Goal: Contribute content

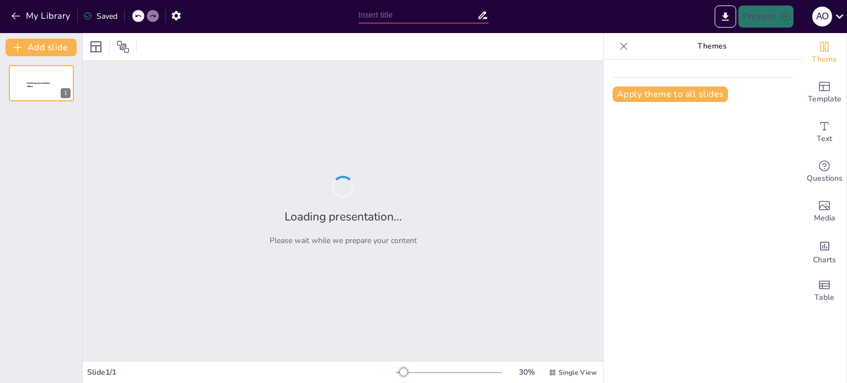
type input "New Sendsteps"
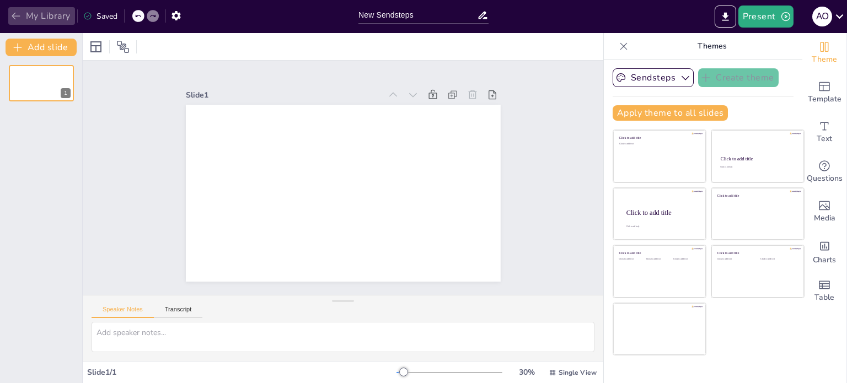
click at [33, 13] on button "My Library" at bounding box center [41, 16] width 67 height 18
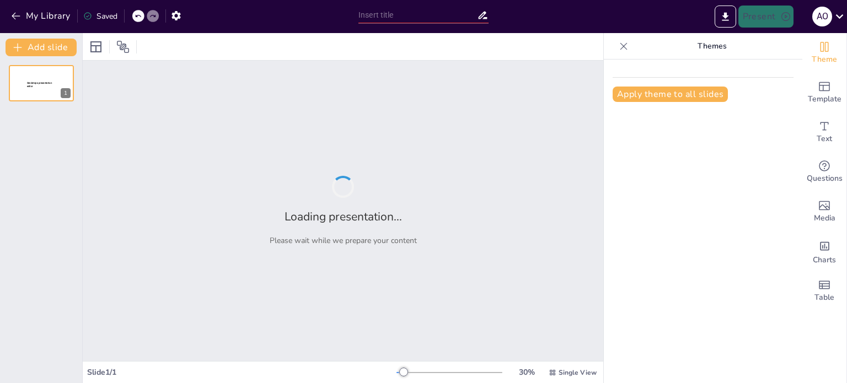
type input "Reglas de Producción: Fundamentos y Conocimientos Esenciales"
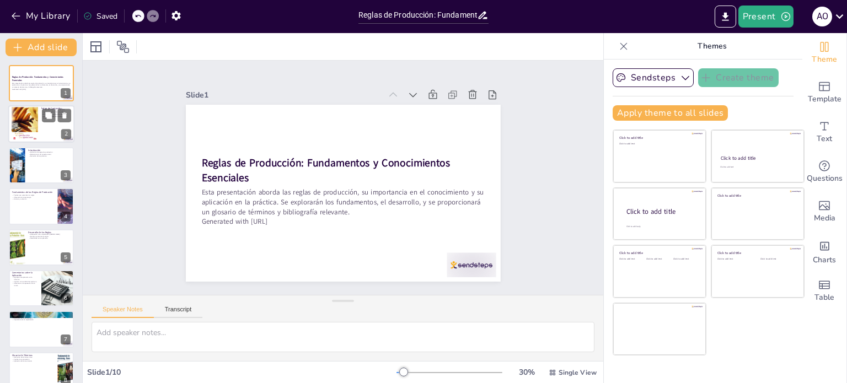
click at [16, 134] on div at bounding box center [25, 124] width 26 height 34
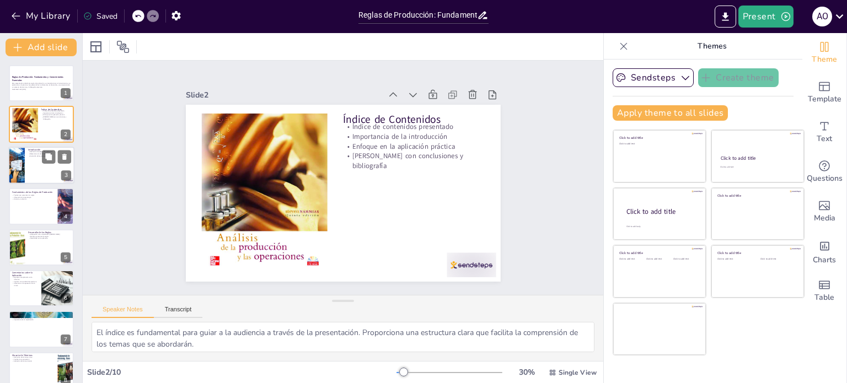
click at [36, 175] on div at bounding box center [41, 165] width 66 height 37
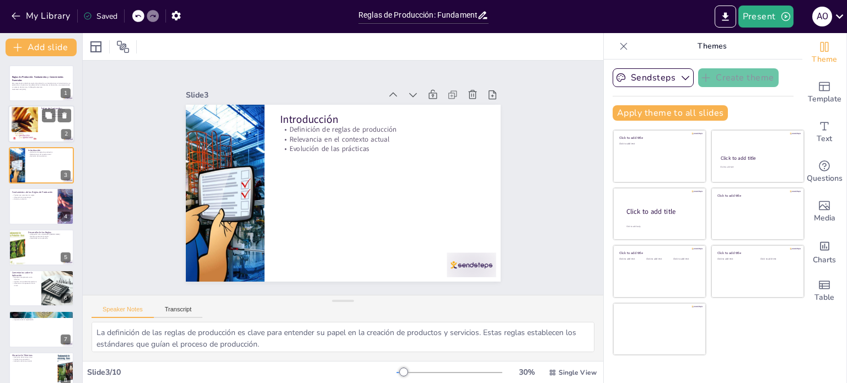
click at [31, 138] on div at bounding box center [25, 124] width 26 height 34
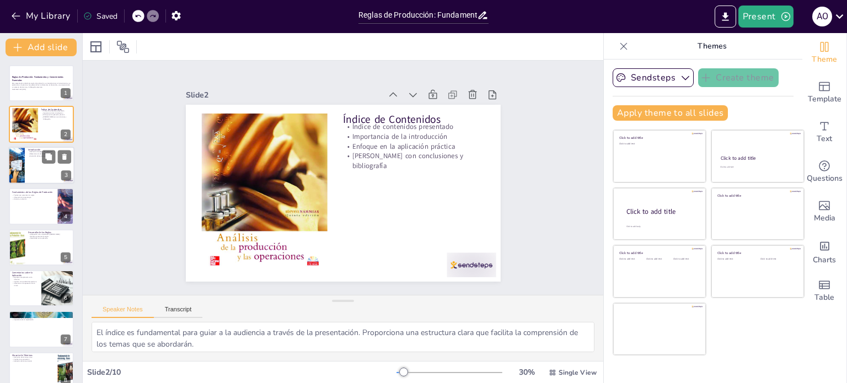
click at [29, 170] on div at bounding box center [41, 165] width 66 height 37
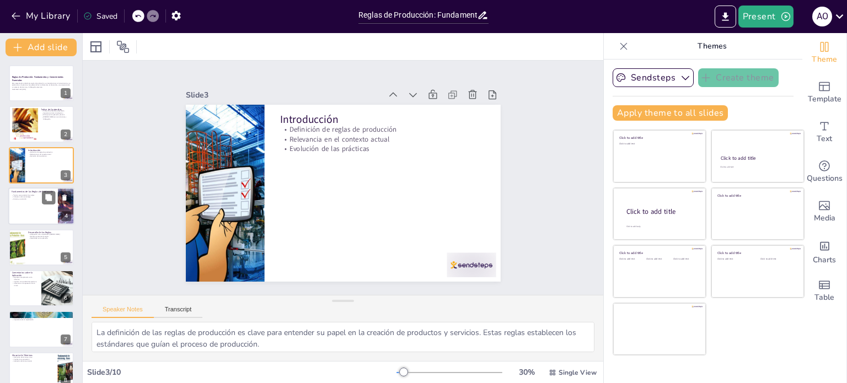
click at [29, 202] on div at bounding box center [41, 205] width 66 height 37
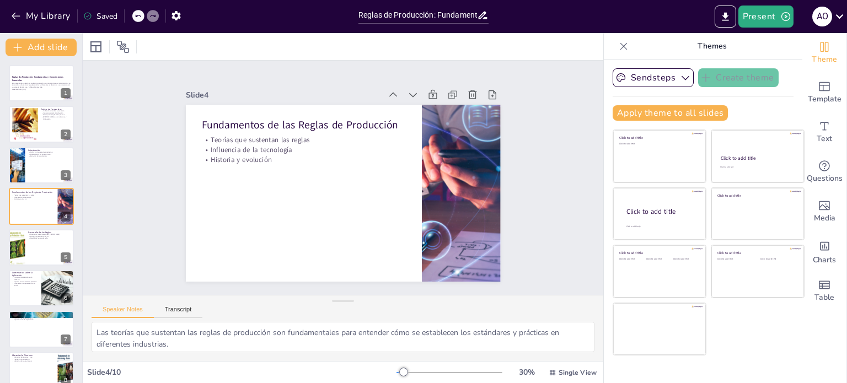
click at [29, 228] on div "Reglas de Producción: Fundamentos y Conocimientos Esenciales Esta presentación …" at bounding box center [41, 268] width 82 height 406
click at [38, 251] on div at bounding box center [41, 247] width 66 height 37
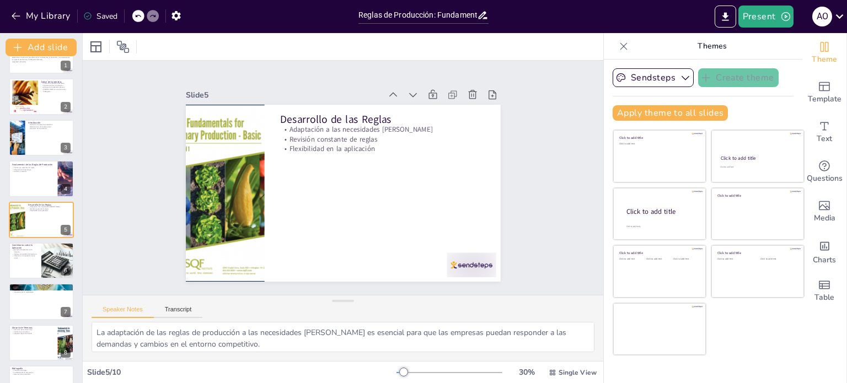
scroll to position [96, 0]
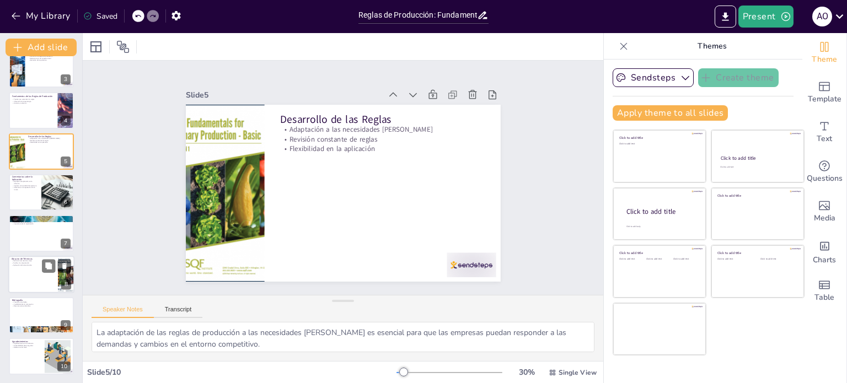
click at [25, 277] on div at bounding box center [41, 274] width 66 height 37
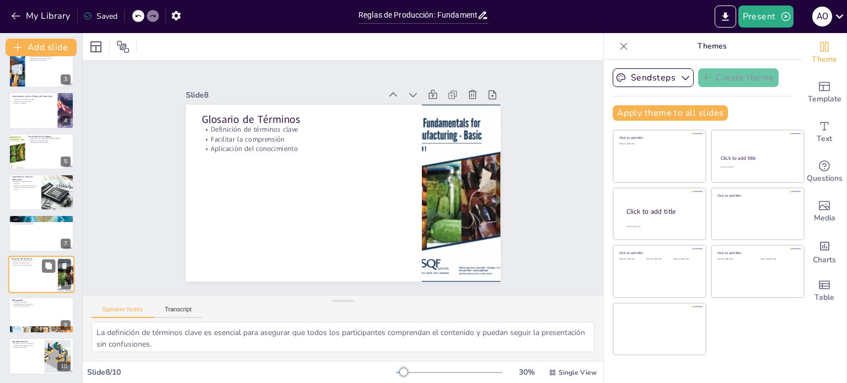
scroll to position [96, 0]
click at [24, 238] on div at bounding box center [41, 232] width 66 height 37
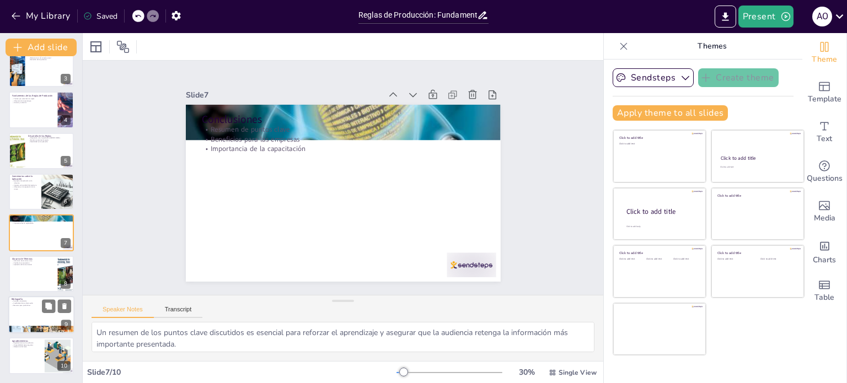
scroll to position [96, 0]
click at [734, 20] on button "Export to PowerPoint" at bounding box center [724, 17] width 21 height 22
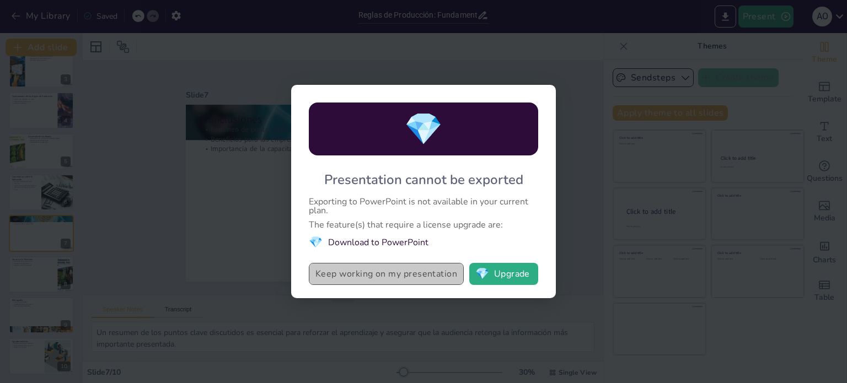
click at [398, 278] on button "Keep working on my presentation" at bounding box center [386, 274] width 155 height 22
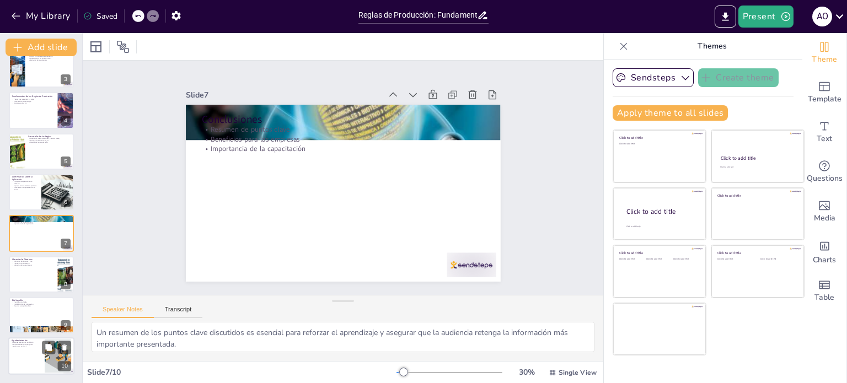
click at [23, 361] on div at bounding box center [41, 356] width 66 height 37
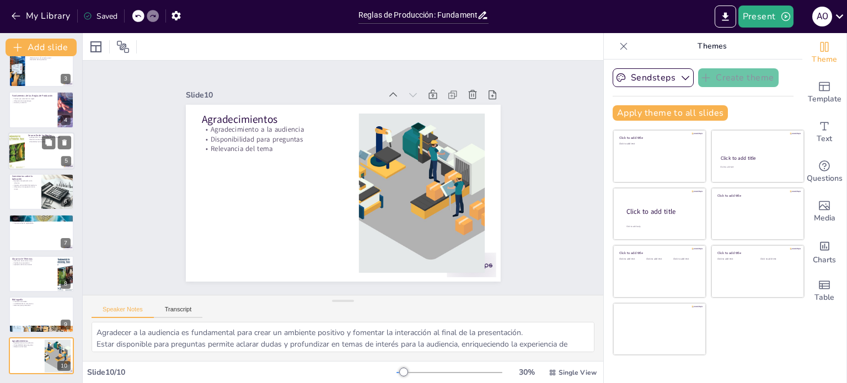
scroll to position [0, 0]
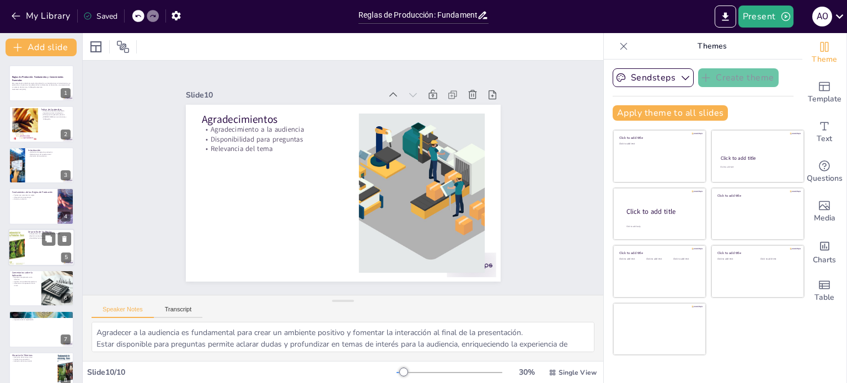
click at [39, 243] on div at bounding box center [41, 247] width 66 height 37
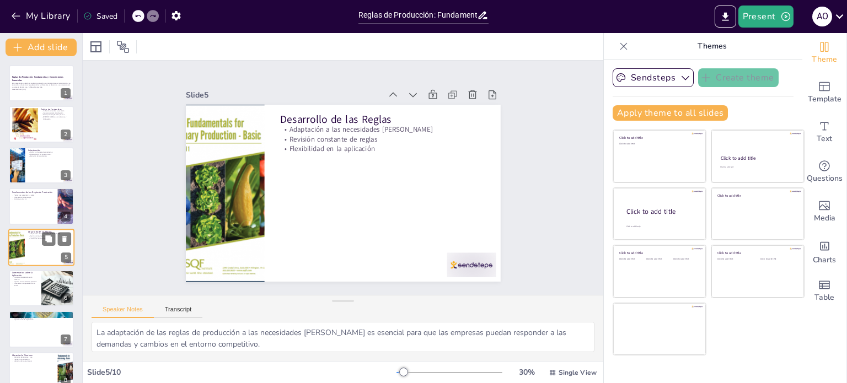
scroll to position [28, 0]
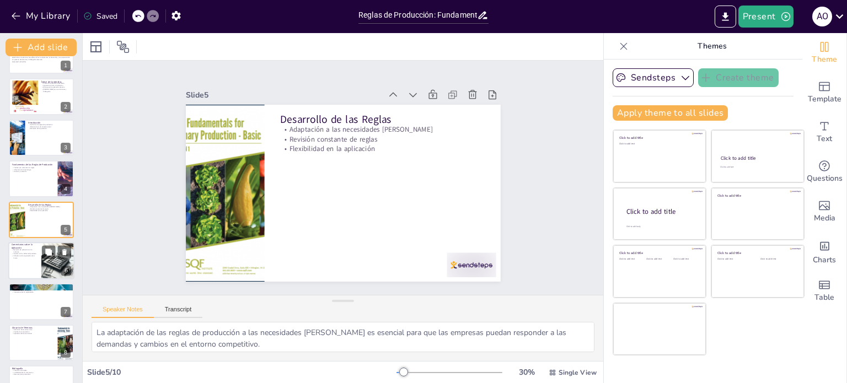
click at [44, 265] on div at bounding box center [57, 260] width 65 height 37
type textarea "Proporcionar ejemplos de aplicación en la industria es crucial para ilustrar có…"
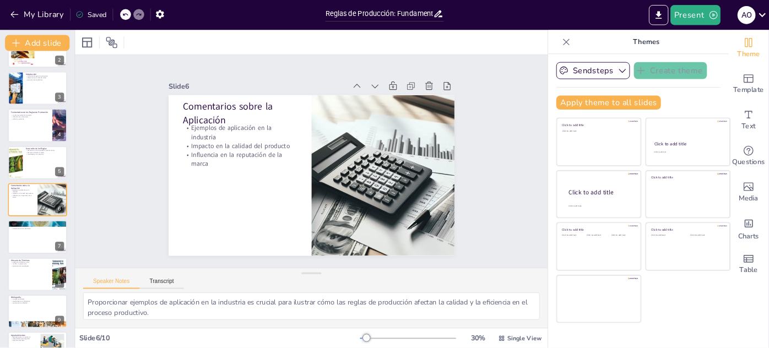
scroll to position [0, 0]
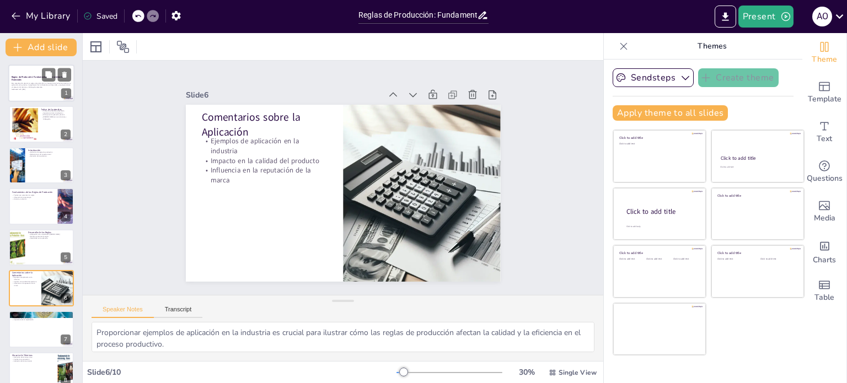
click at [30, 88] on p "Esta presentación aborda las reglas de producción, su importancia en el conocim…" at bounding box center [42, 85] width 60 height 6
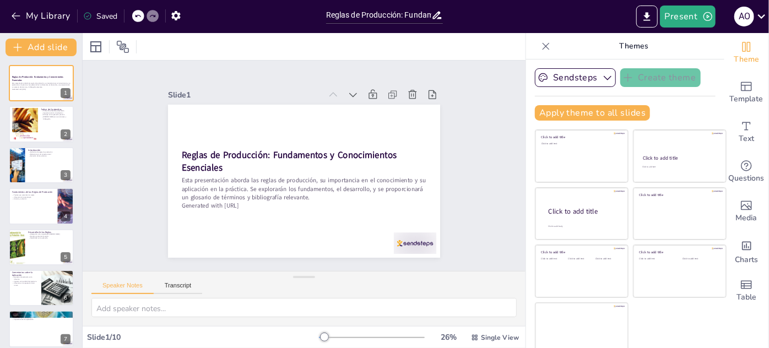
drag, startPoint x: 294, startPoint y: 266, endPoint x: 294, endPoint y: 301, distance: 35.8
click at [294, 301] on div "Speaker Notes Transcript" at bounding box center [304, 298] width 443 height 55
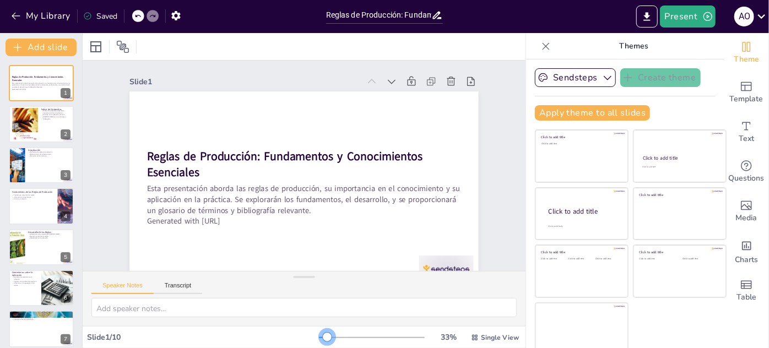
click at [323, 339] on div at bounding box center [327, 337] width 9 height 9
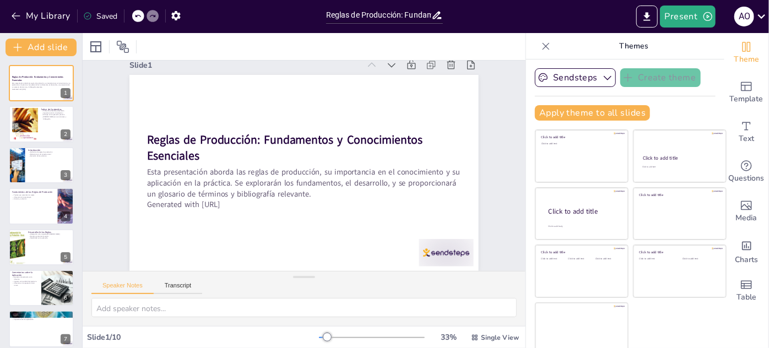
scroll to position [24, 0]
drag, startPoint x: 301, startPoint y: 276, endPoint x: 303, endPoint y: 290, distance: 14.4
click at [303, 290] on div "Speaker Notes Transcript" at bounding box center [304, 298] width 443 height 55
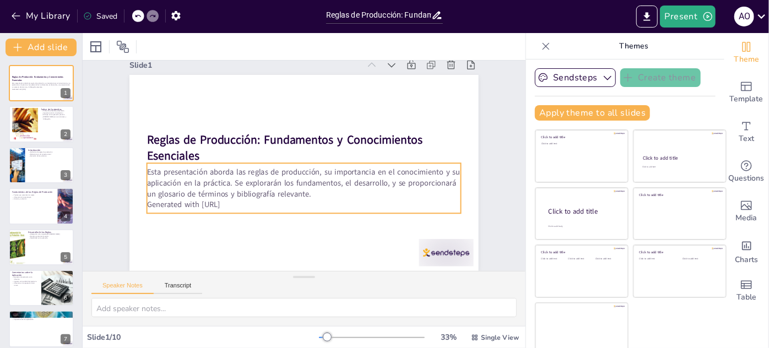
scroll to position [5, 0]
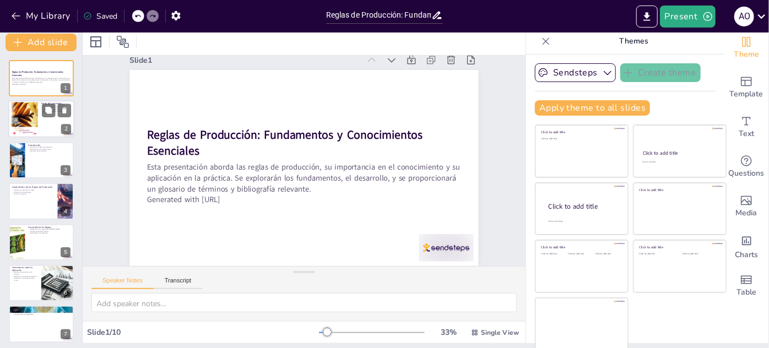
click at [38, 122] on div at bounding box center [41, 119] width 66 height 37
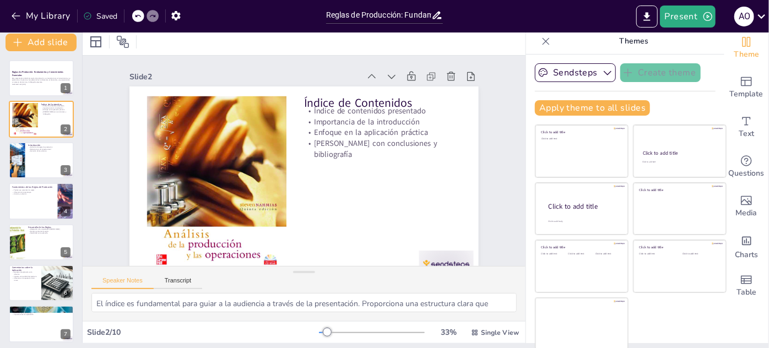
scroll to position [24, 0]
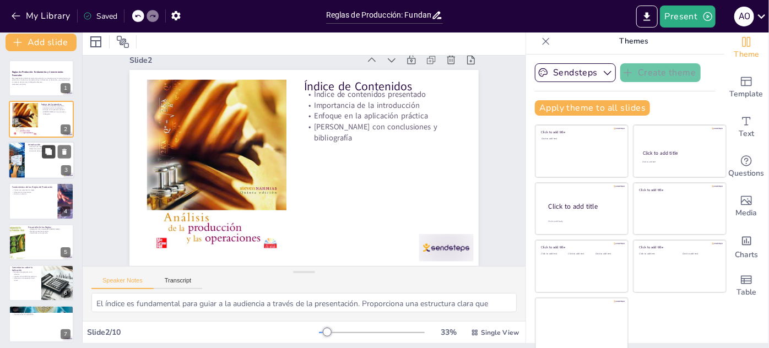
click at [54, 158] on button at bounding box center [48, 151] width 13 height 13
type textarea "La definición de las reglas de producción es clave para entender su papel en la…"
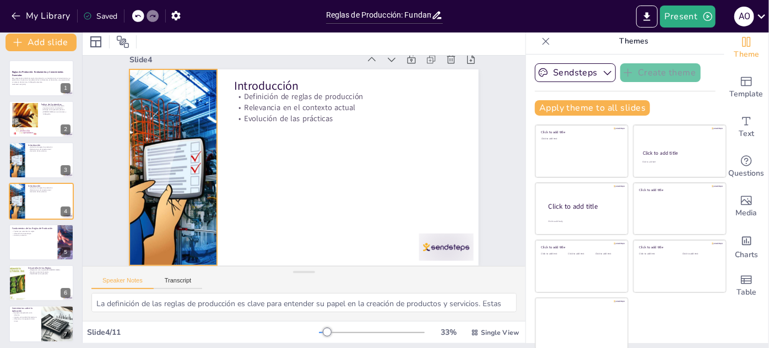
scroll to position [23, 0]
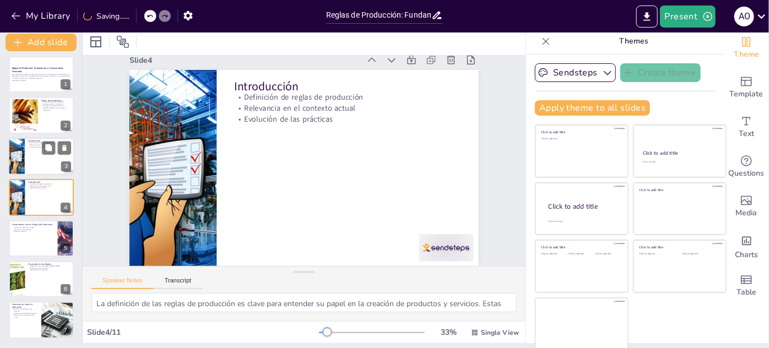
click at [39, 162] on div at bounding box center [41, 156] width 66 height 37
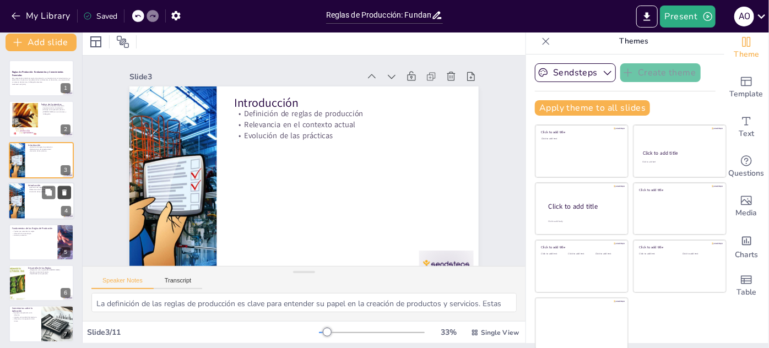
click at [64, 192] on icon at bounding box center [64, 193] width 4 height 6
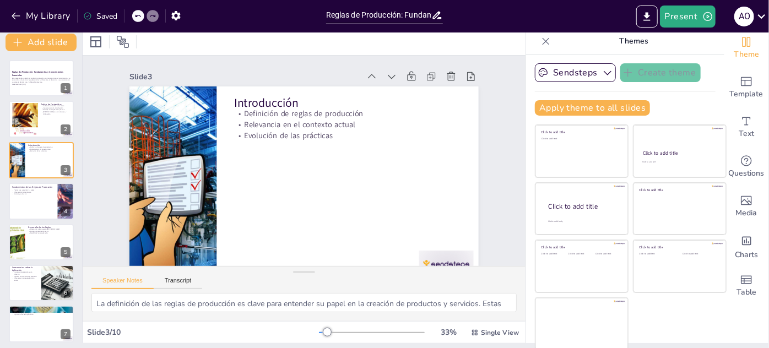
scroll to position [24, 0]
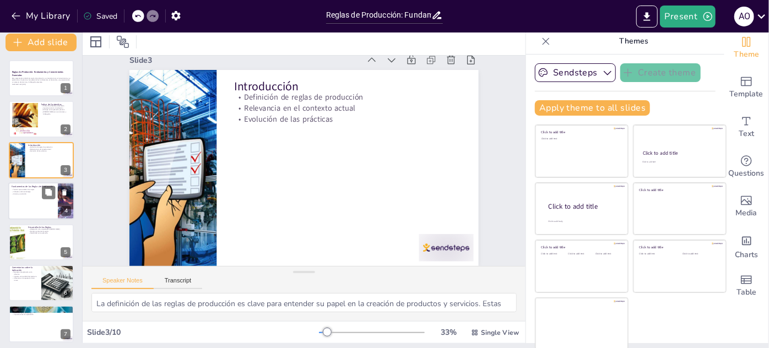
click at [23, 203] on div at bounding box center [41, 200] width 66 height 37
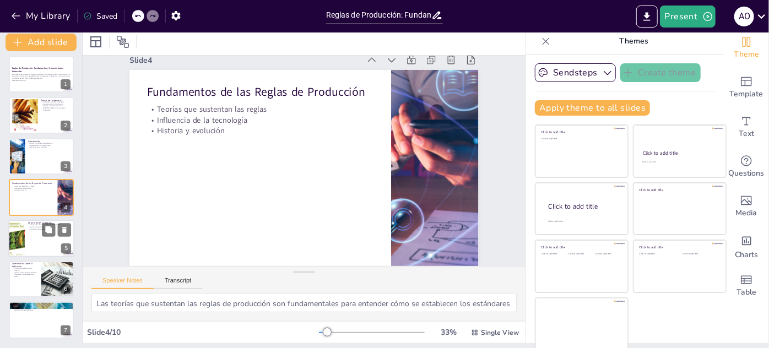
scroll to position [24, 0]
click at [35, 239] on div at bounding box center [41, 238] width 66 height 37
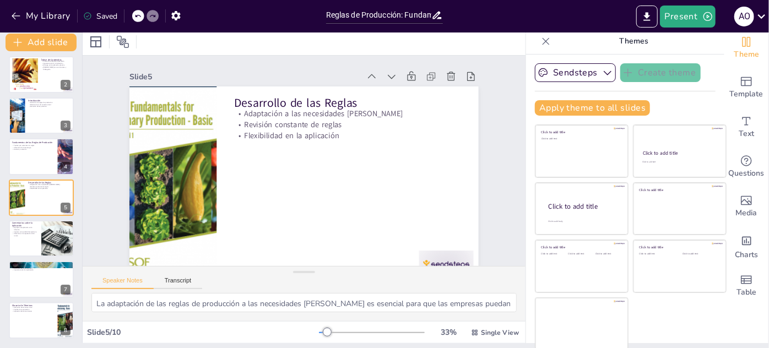
scroll to position [24, 0]
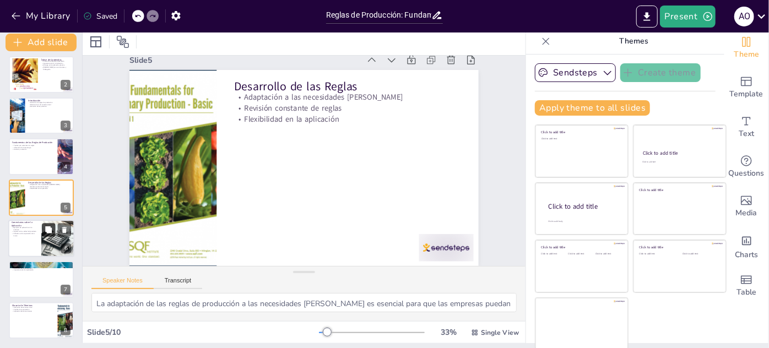
click at [47, 233] on icon at bounding box center [49, 230] width 8 height 8
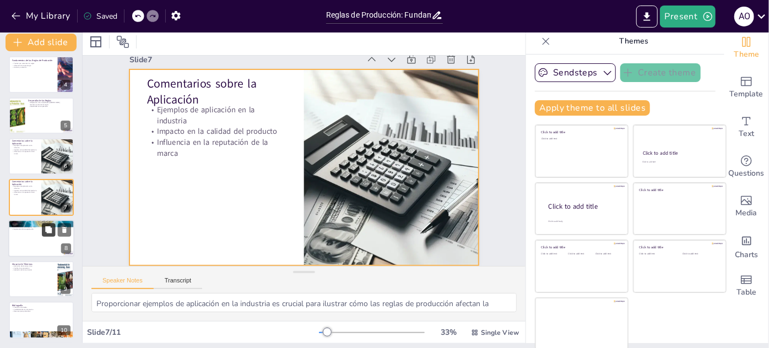
scroll to position [24, 0]
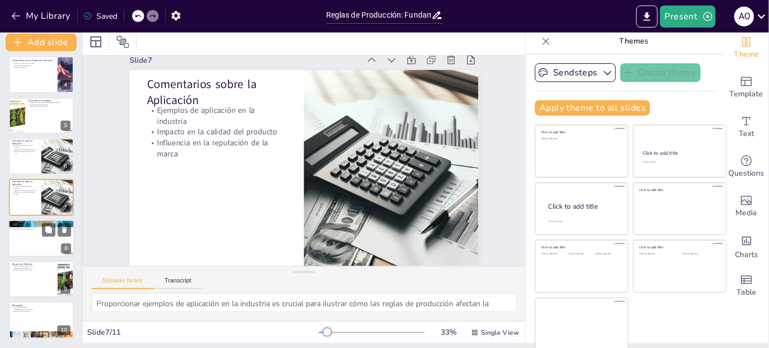
click at [41, 236] on div at bounding box center [41, 238] width 66 height 37
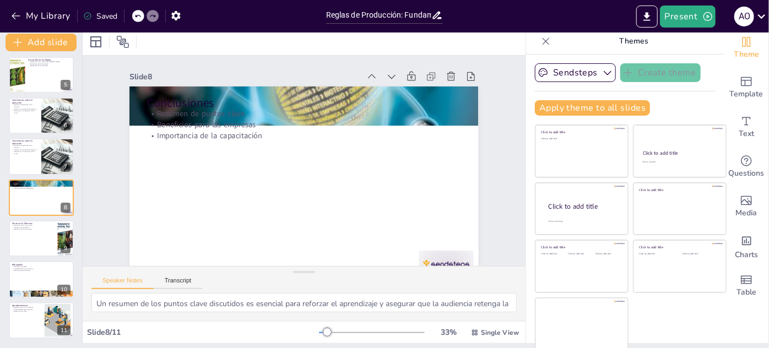
scroll to position [24, 0]
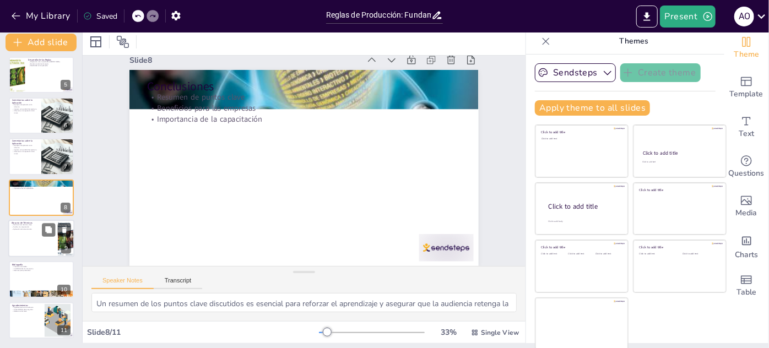
click at [45, 238] on div at bounding box center [41, 238] width 66 height 37
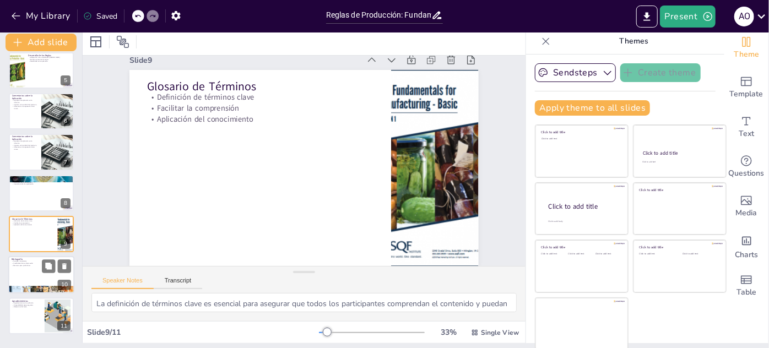
scroll to position [24, 0]
click at [42, 283] on div at bounding box center [41, 275] width 66 height 37
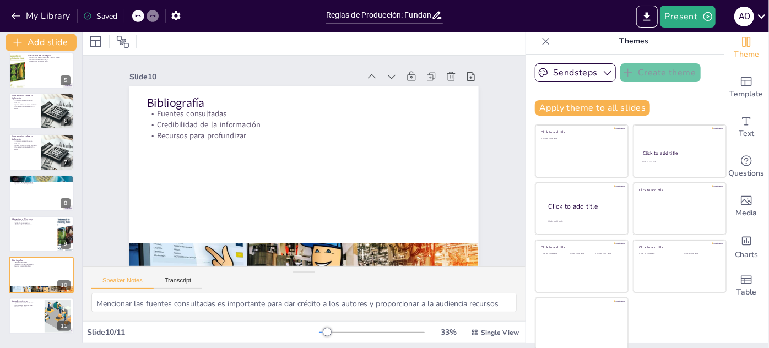
scroll to position [24, 0]
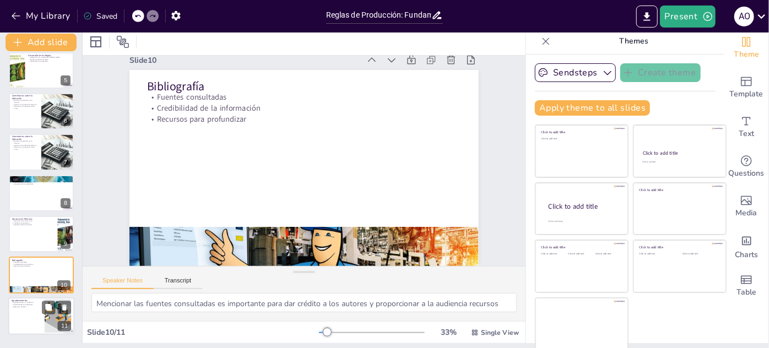
click at [25, 311] on div at bounding box center [41, 316] width 66 height 37
type textarea "Agradecer a la audiencia es fundamental para crear un ambiente positivo y fomen…"
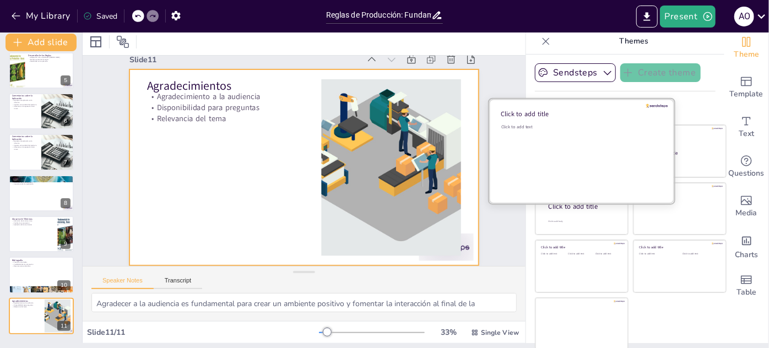
scroll to position [24, 0]
